Goal: Task Accomplishment & Management: Use online tool/utility

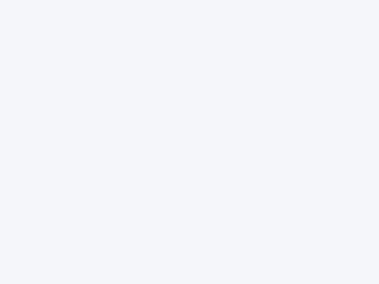
click at [189, 142] on div at bounding box center [189, 142] width 379 height 284
